Goal: Task Accomplishment & Management: Use online tool/utility

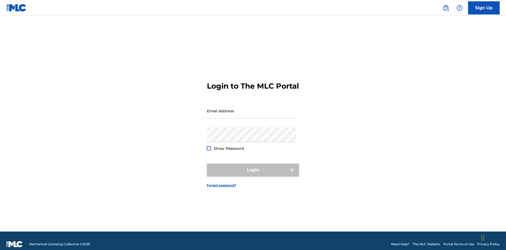
scroll to position [7, 0]
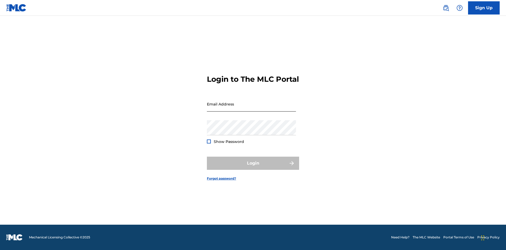
click at [252, 108] on input "Email Address" at bounding box center [251, 104] width 89 height 15
type input "[EMAIL_ADDRESS][DOMAIN_NAME]"
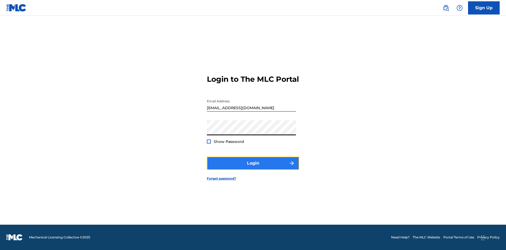
click at [253, 168] on button "Login" at bounding box center [253, 163] width 92 height 13
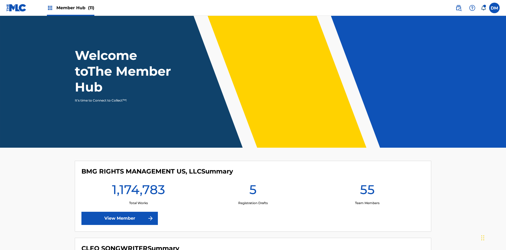
click at [75, 8] on span "Member Hub (11)" at bounding box center [75, 8] width 38 height 6
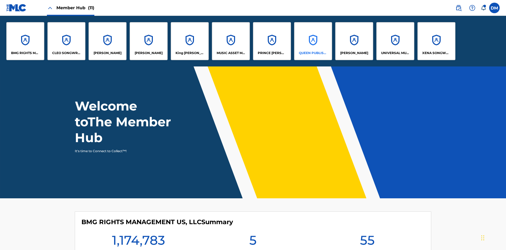
click at [313, 53] on p "QUEEN PUBLISHA" at bounding box center [313, 53] width 29 height 5
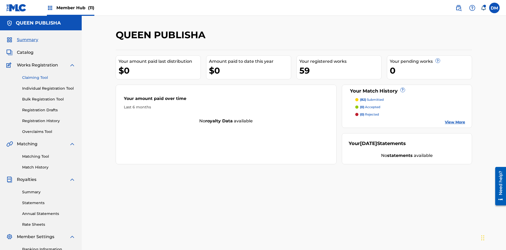
click at [49, 75] on link "Claiming Tool" at bounding box center [48, 78] width 53 height 6
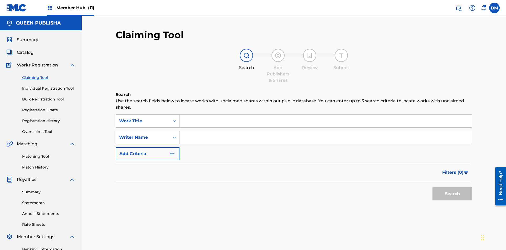
click at [143, 118] on div "Work Title" at bounding box center [142, 121] width 47 height 6
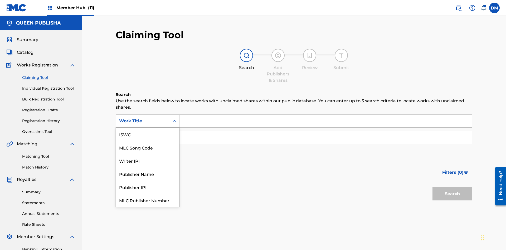
click at [148, 141] on div "MLC Song Code" at bounding box center [147, 147] width 63 height 13
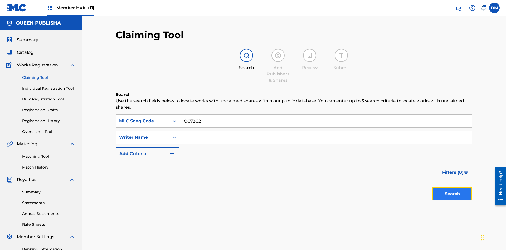
click at [453, 187] on button "Search" at bounding box center [453, 193] width 40 height 13
click at [453, 169] on span "Filters ( 0 )" at bounding box center [453, 172] width 21 height 6
click at [0, 0] on div "Search Form" at bounding box center [0, 0] width 0 height 0
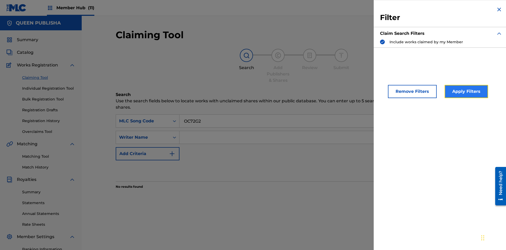
click at [466, 92] on button "Apply Filters" at bounding box center [467, 91] width 44 height 13
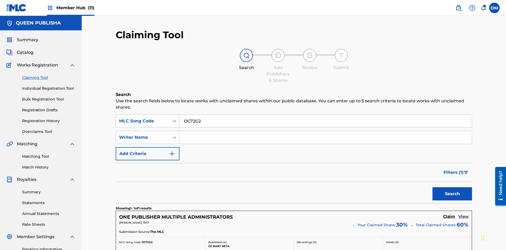
click at [464, 214] on h5 "View" at bounding box center [464, 216] width 10 height 5
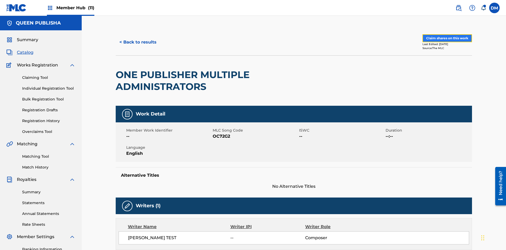
click at [447, 36] on button "Claim shares on this work" at bounding box center [448, 38] width 50 height 8
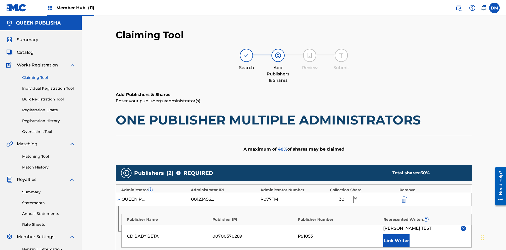
click at [342, 196] on input "30" at bounding box center [342, 199] width 24 height 7
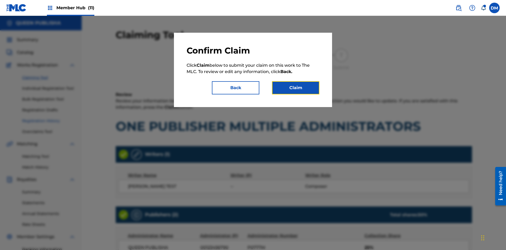
click at [296, 88] on button "Claim" at bounding box center [295, 87] width 47 height 13
click at [49, 118] on link "Registration History" at bounding box center [48, 121] width 53 height 6
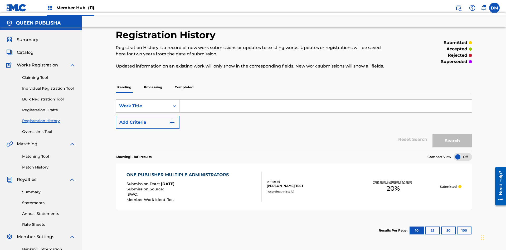
click at [326, 100] on input "Search Form" at bounding box center [326, 106] width 292 height 13
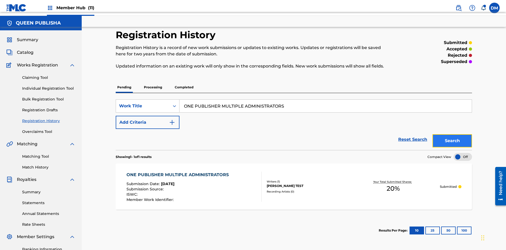
click at [453, 134] on button "Search" at bounding box center [453, 140] width 40 height 13
click at [294, 184] on div "[PERSON_NAME] TEST" at bounding box center [307, 186] width 80 height 5
